Goal: Find contact information: Find contact information

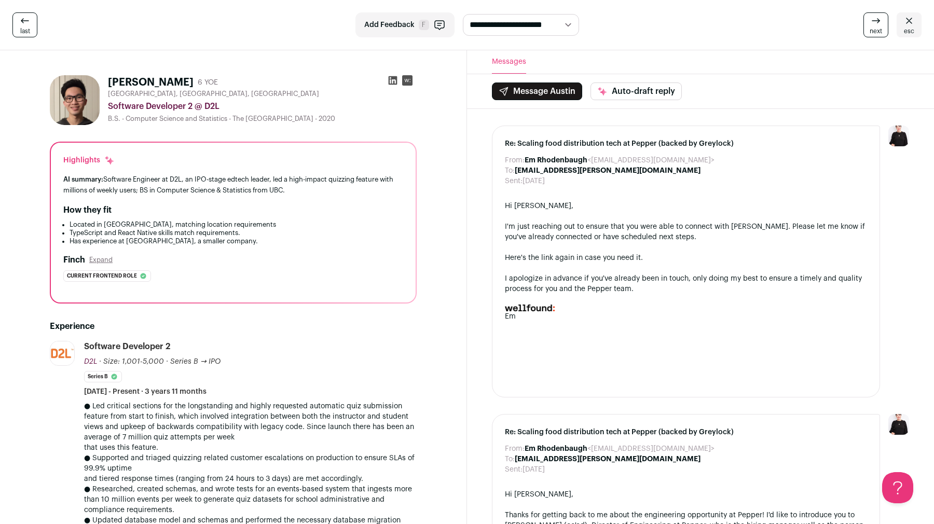
click at [915, 21] on icon at bounding box center [909, 21] width 12 height 12
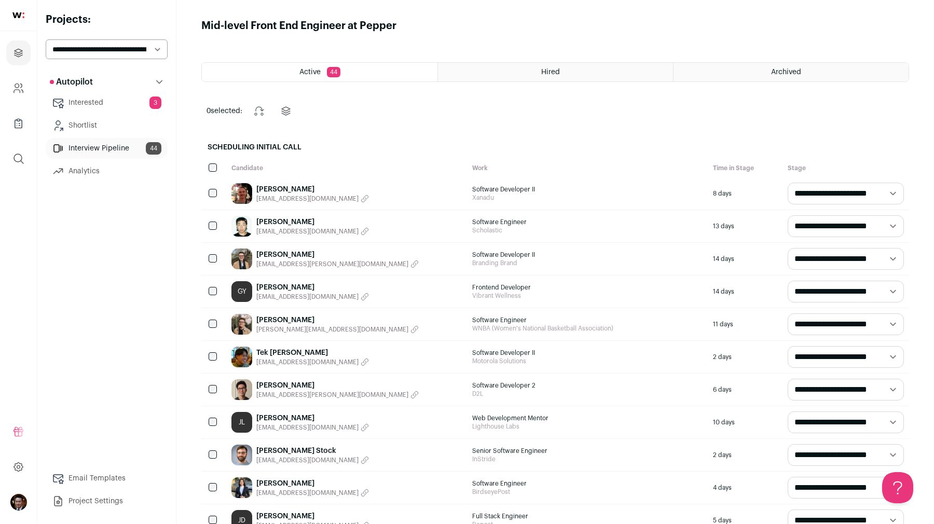
scroll to position [1060, 0]
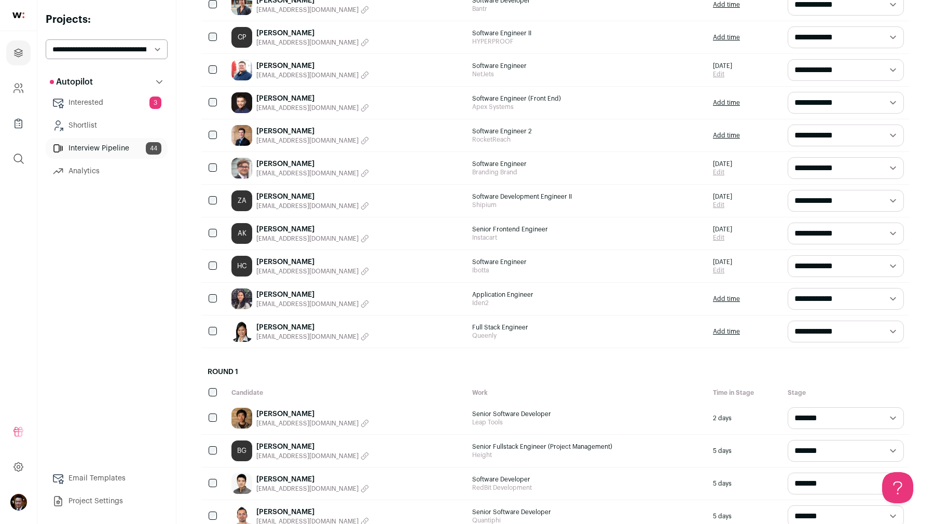
click at [292, 262] on link "[PERSON_NAME]" at bounding box center [312, 262] width 113 height 10
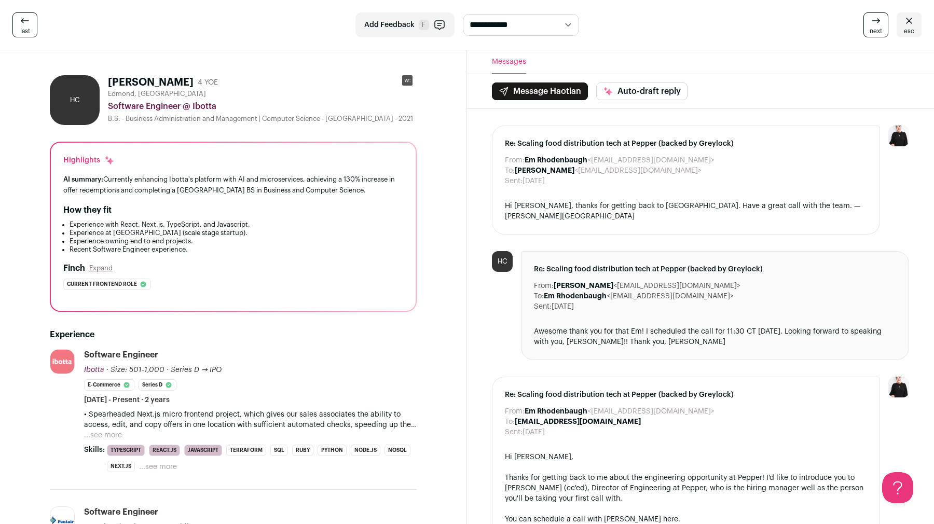
click at [100, 433] on button "...see more" at bounding box center [103, 435] width 38 height 10
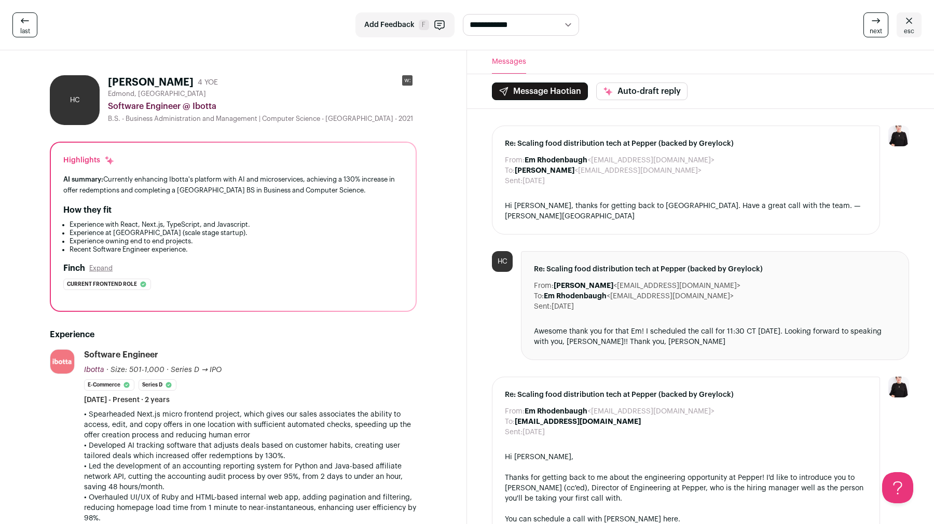
drag, startPoint x: 565, startPoint y: 173, endPoint x: 647, endPoint y: 173, distance: 82.0
click at [647, 173] on dd "[PERSON_NAME] <[EMAIL_ADDRESS][DOMAIN_NAME]>" at bounding box center [608, 170] width 187 height 10
copy dd "[EMAIL_ADDRESS][DOMAIN_NAME]"
click at [534, 169] on b "[PERSON_NAME]" at bounding box center [545, 170] width 60 height 7
click at [910, 25] on icon at bounding box center [909, 21] width 12 height 12
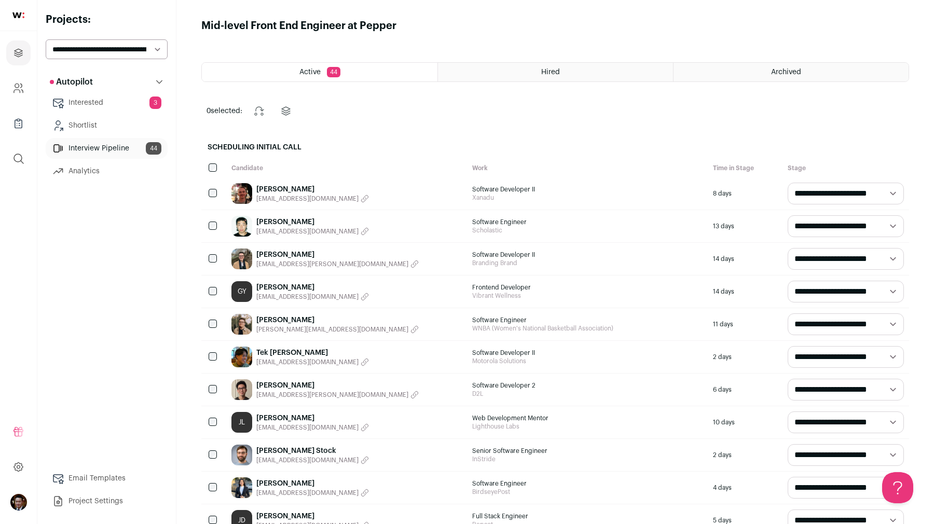
scroll to position [287, 0]
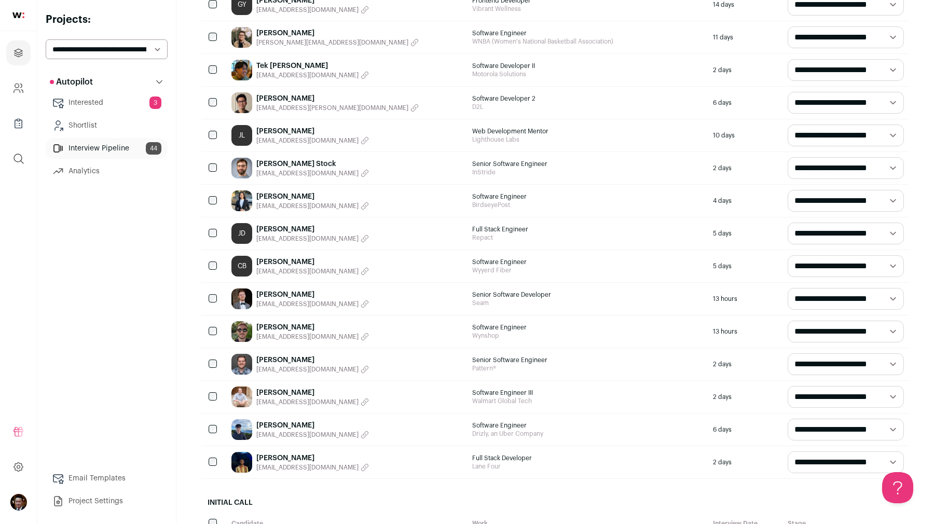
click at [287, 254] on div "[PERSON_NAME] [EMAIL_ADDRESS][DOMAIN_NAME]" at bounding box center [346, 266] width 241 height 32
click at [280, 260] on link "[PERSON_NAME]" at bounding box center [312, 262] width 113 height 10
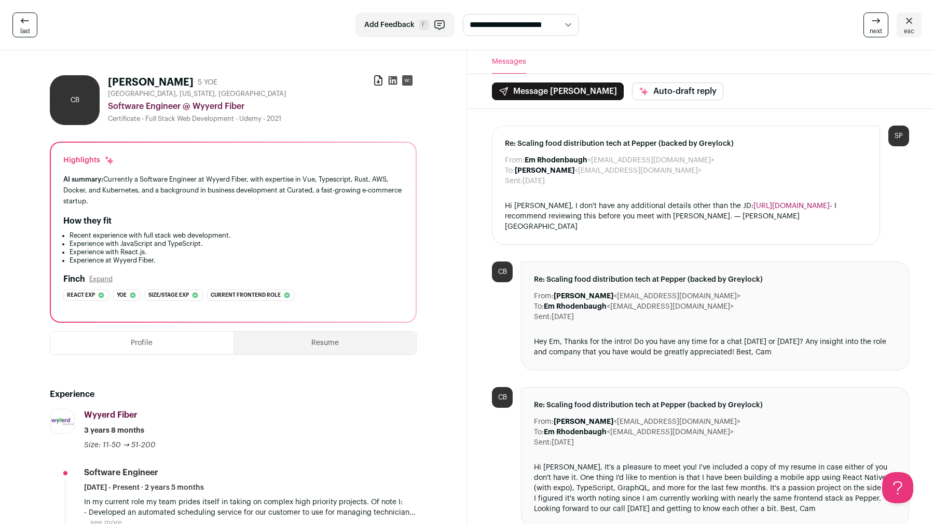
drag, startPoint x: 575, startPoint y: 172, endPoint x: 673, endPoint y: 170, distance: 97.5
click at [673, 170] on dd "[PERSON_NAME] <[EMAIL_ADDRESS][DOMAIN_NAME]>" at bounding box center [608, 170] width 187 height 10
copy dd "[EMAIL_ADDRESS][DOMAIN_NAME]"
click at [371, 87] on div "[PERSON_NAME] 5 YOE Download resume" at bounding box center [262, 82] width 309 height 15
click at [379, 76] on icon at bounding box center [378, 80] width 7 height 9
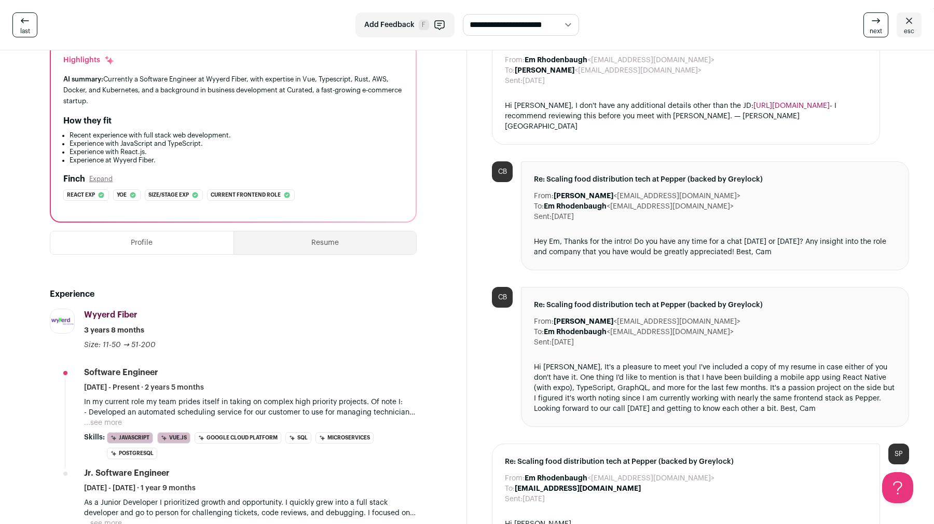
scroll to position [161, 0]
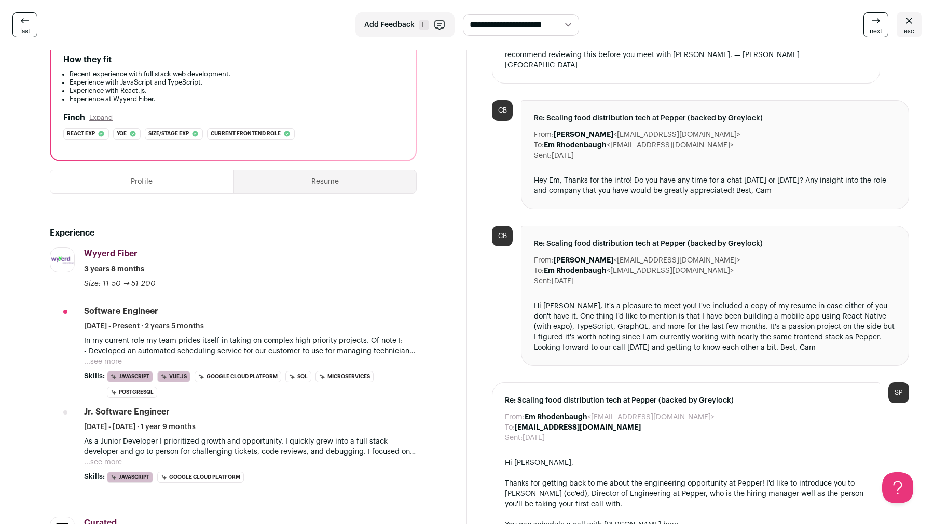
click at [109, 356] on p "- Developed an automated scheduling service for our customer to use for managin…" at bounding box center [250, 351] width 333 height 10
click at [110, 358] on button "...see more" at bounding box center [103, 361] width 38 height 10
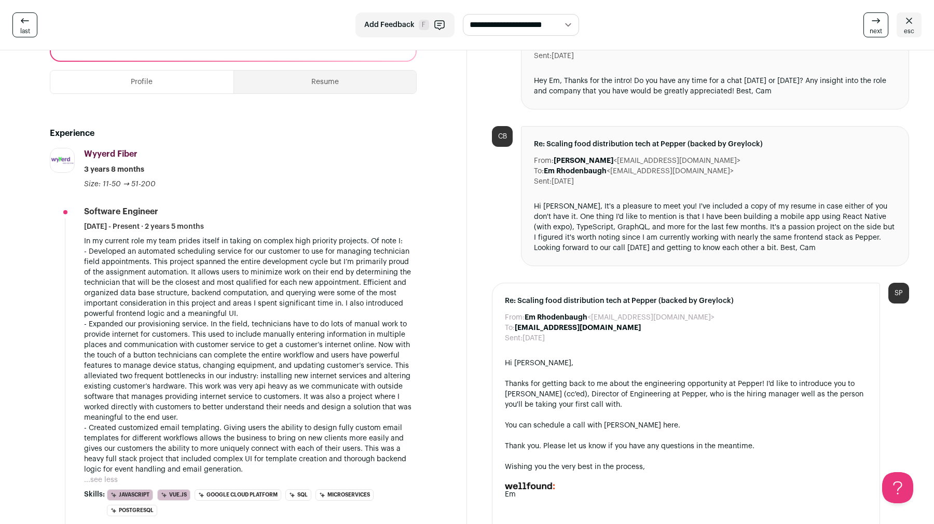
scroll to position [0, 0]
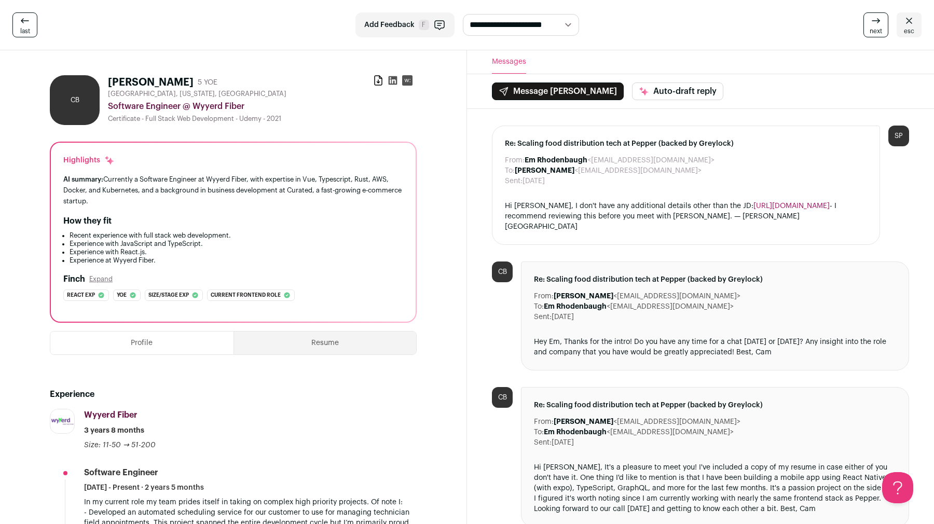
click at [295, 337] on button "Resume" at bounding box center [325, 342] width 183 height 23
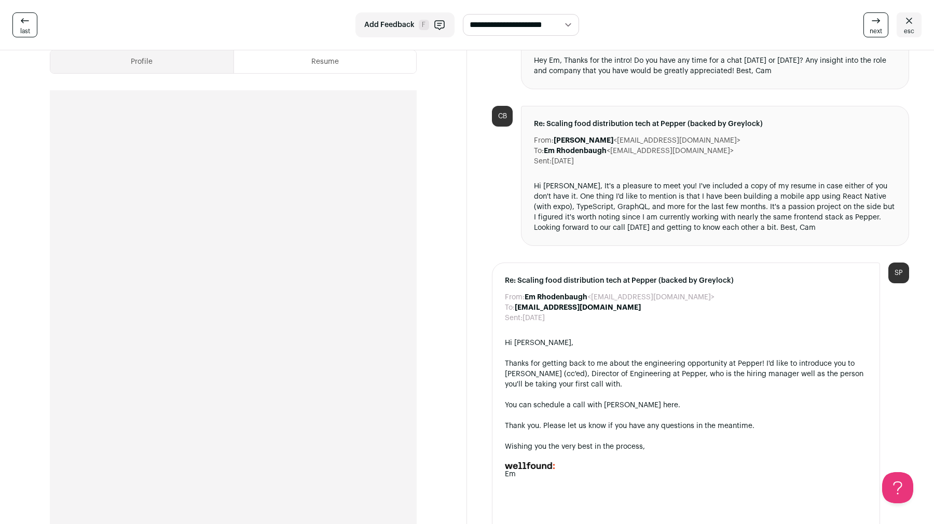
scroll to position [319, 0]
